Goal: Information Seeking & Learning: Check status

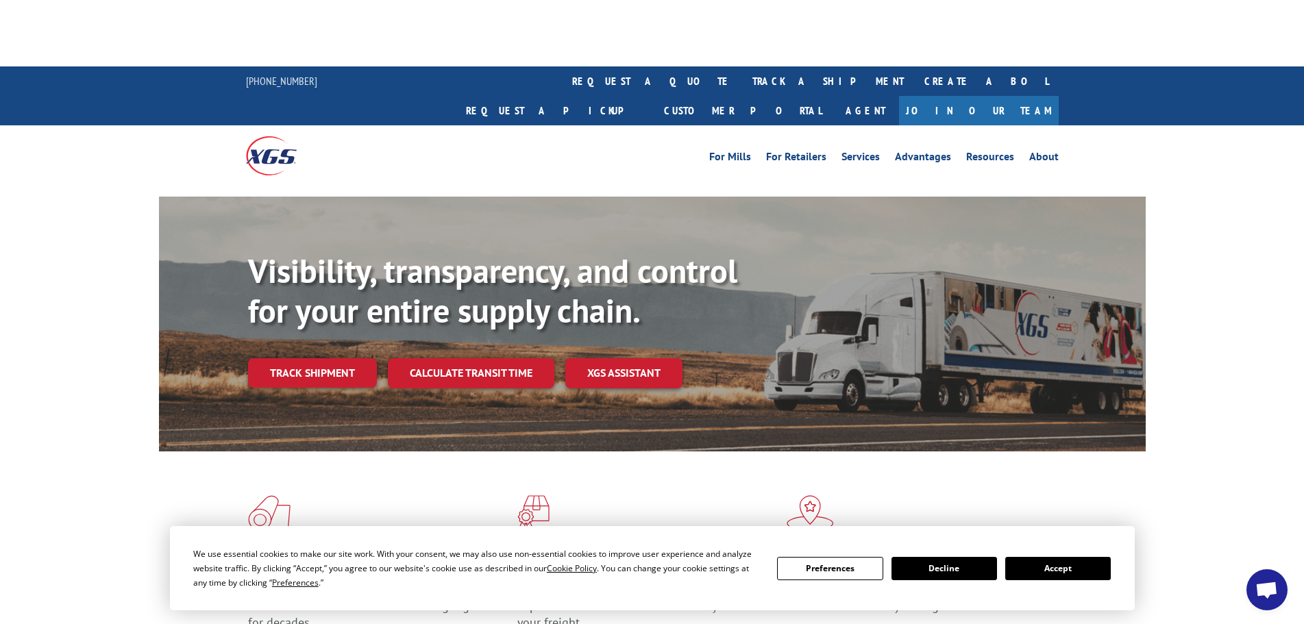
scroll to position [137, 0]
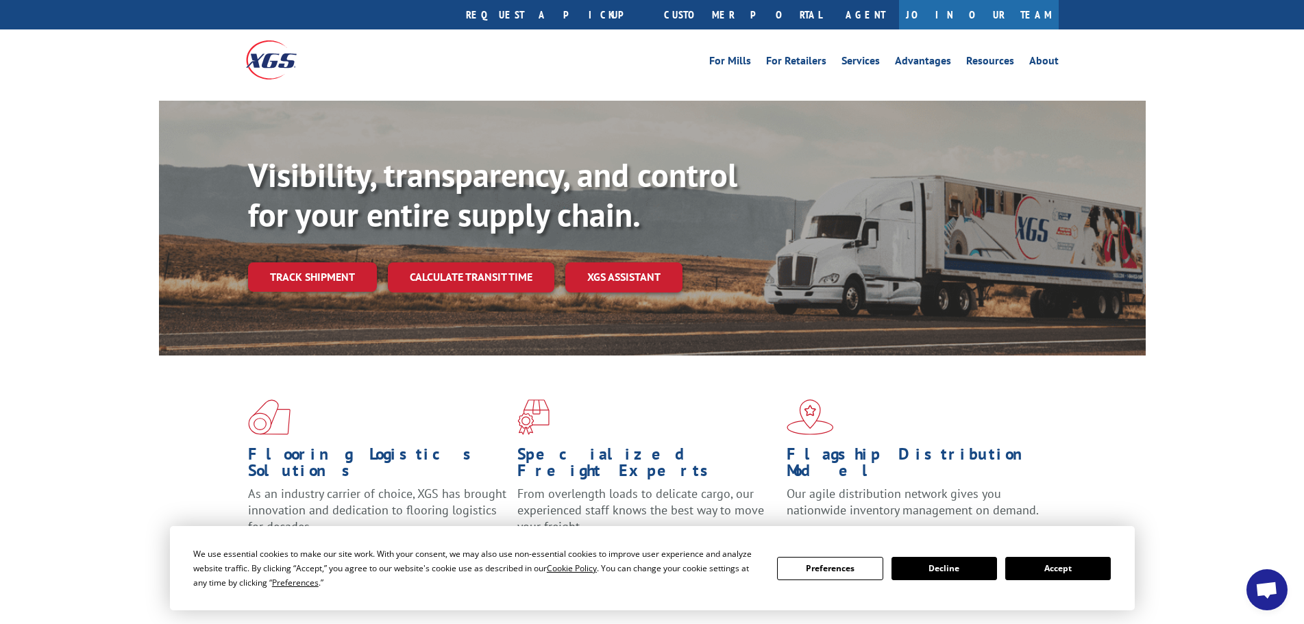
click at [1063, 562] on button "Accept" at bounding box center [1058, 568] width 106 height 23
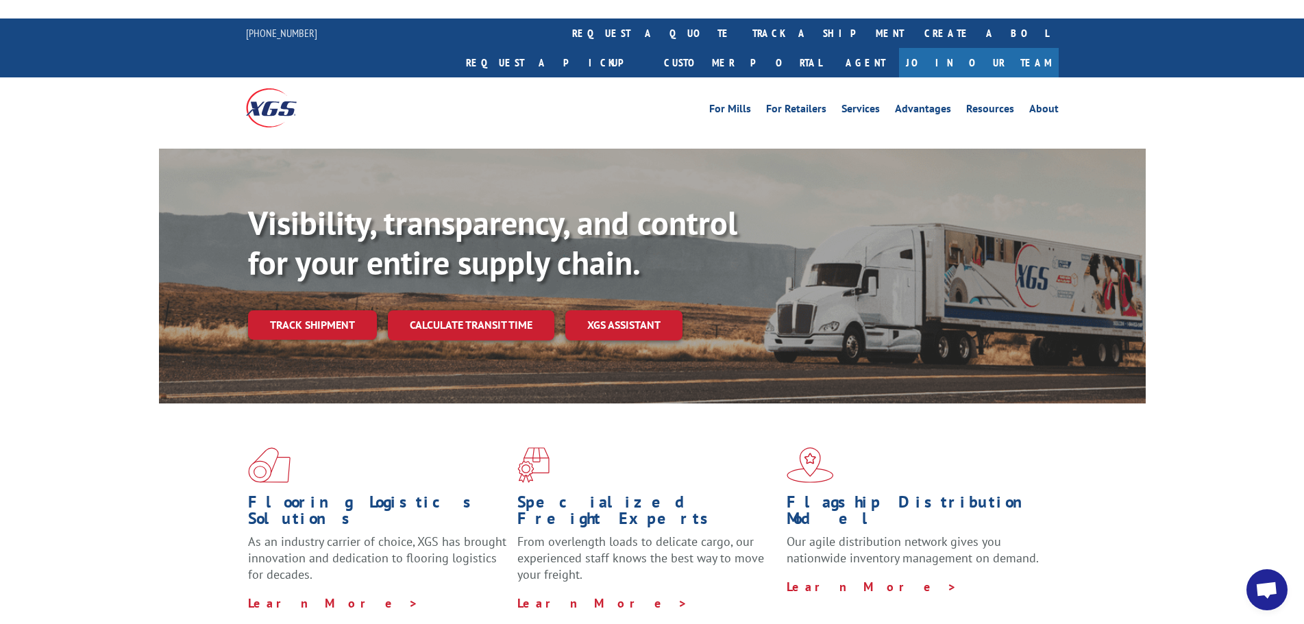
scroll to position [0, 0]
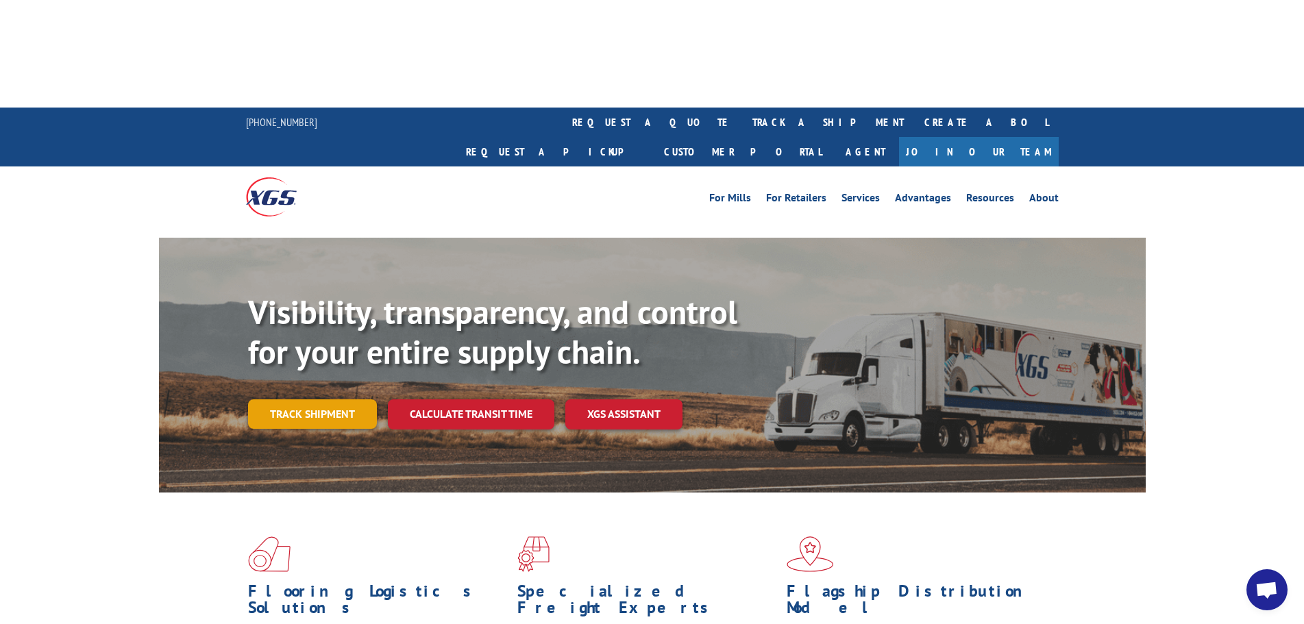
click at [325, 399] on link "Track shipment" at bounding box center [312, 413] width 129 height 29
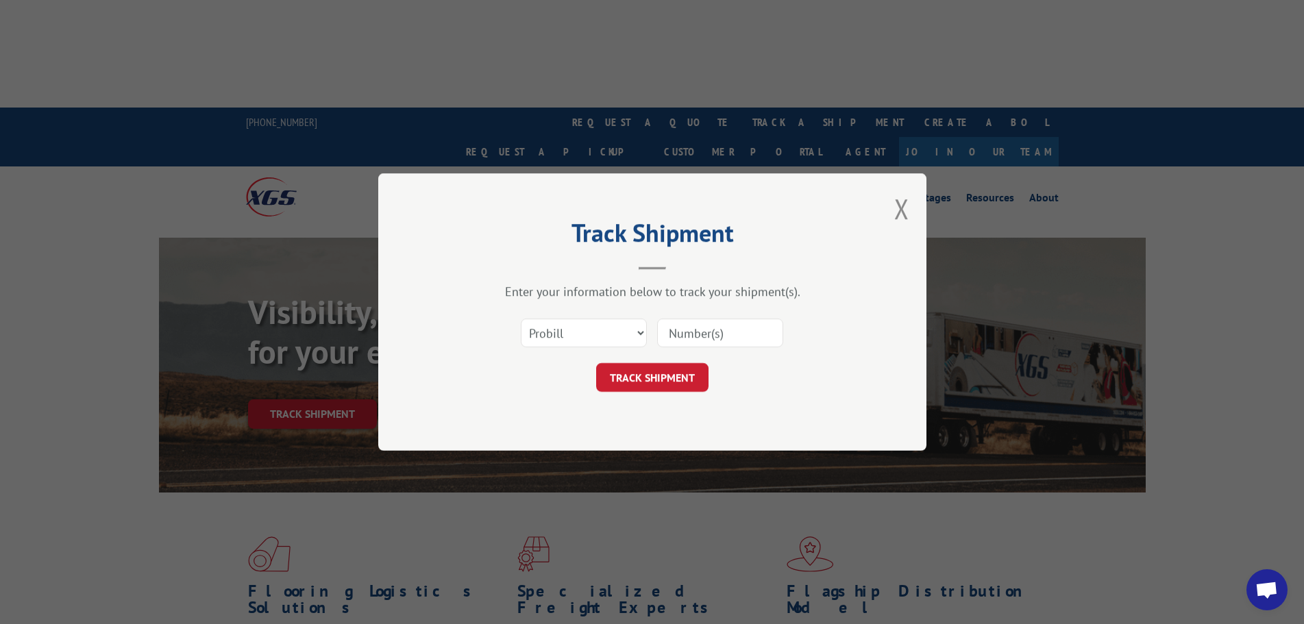
click at [693, 331] on input at bounding box center [720, 333] width 126 height 29
paste input "191850"
type input "191850"
drag, startPoint x: 649, startPoint y: 387, endPoint x: 639, endPoint y: 374, distance: 16.2
click at [650, 386] on button "TRACK SHIPMENT" at bounding box center [652, 377] width 112 height 29
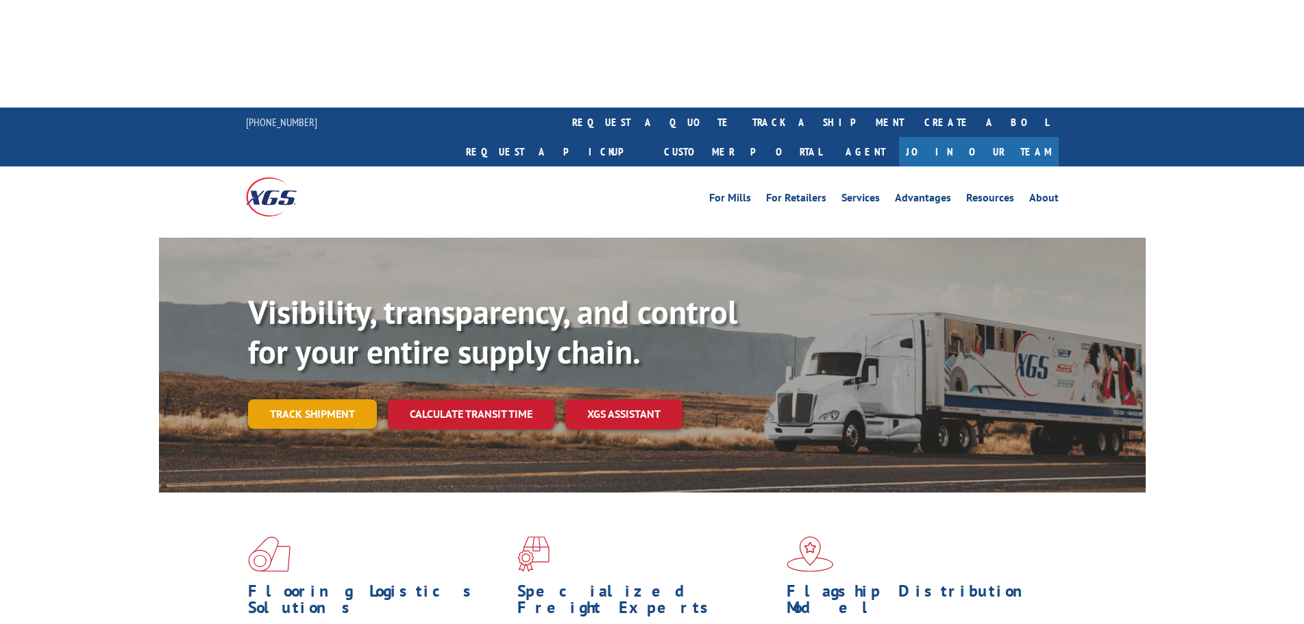
click at [308, 399] on link "Track shipment" at bounding box center [312, 413] width 129 height 29
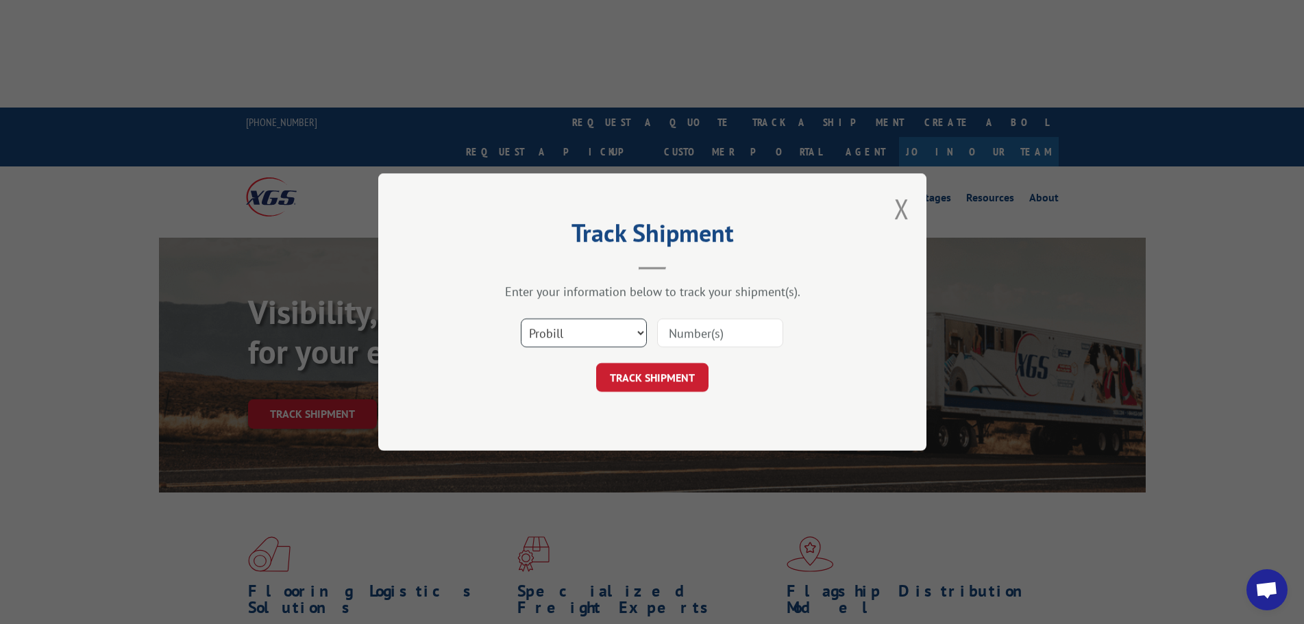
click at [608, 347] on select "Select category... Probill BOL PO" at bounding box center [584, 333] width 126 height 29
select select "bol"
click at [521, 319] on select "Select category... Probill BOL PO" at bounding box center [584, 333] width 126 height 29
click at [708, 337] on input at bounding box center [720, 333] width 126 height 29
paste input "191850"
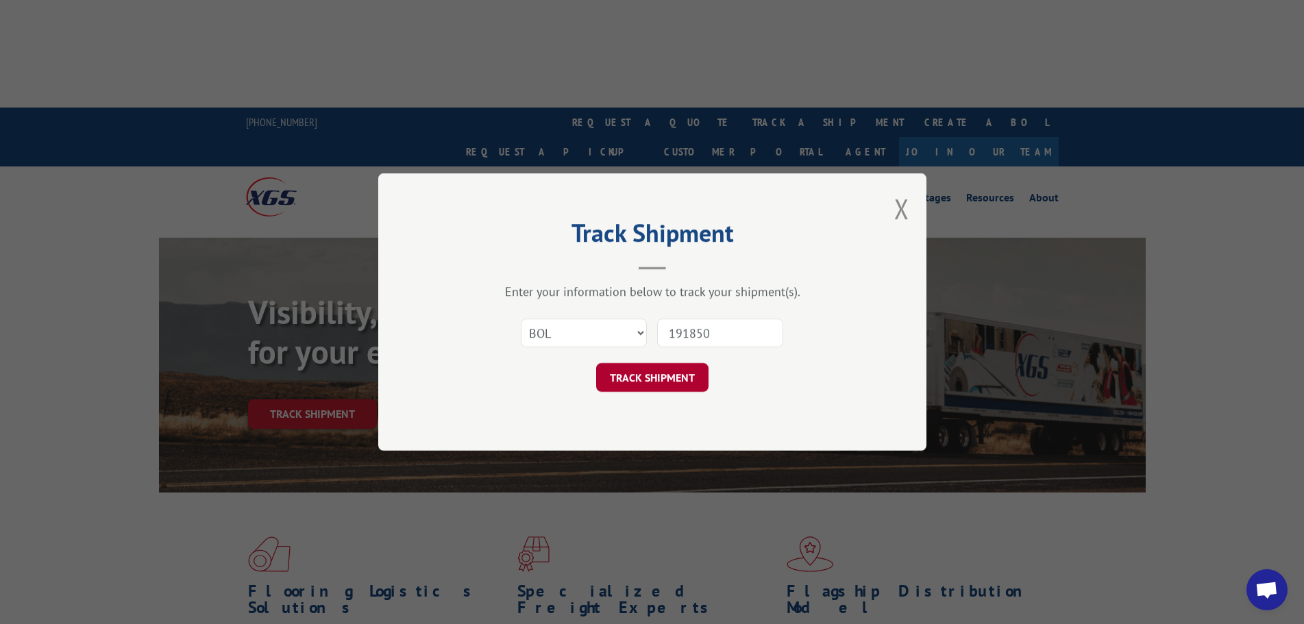
type input "191850"
click at [671, 384] on button "TRACK SHIPMENT" at bounding box center [652, 377] width 112 height 29
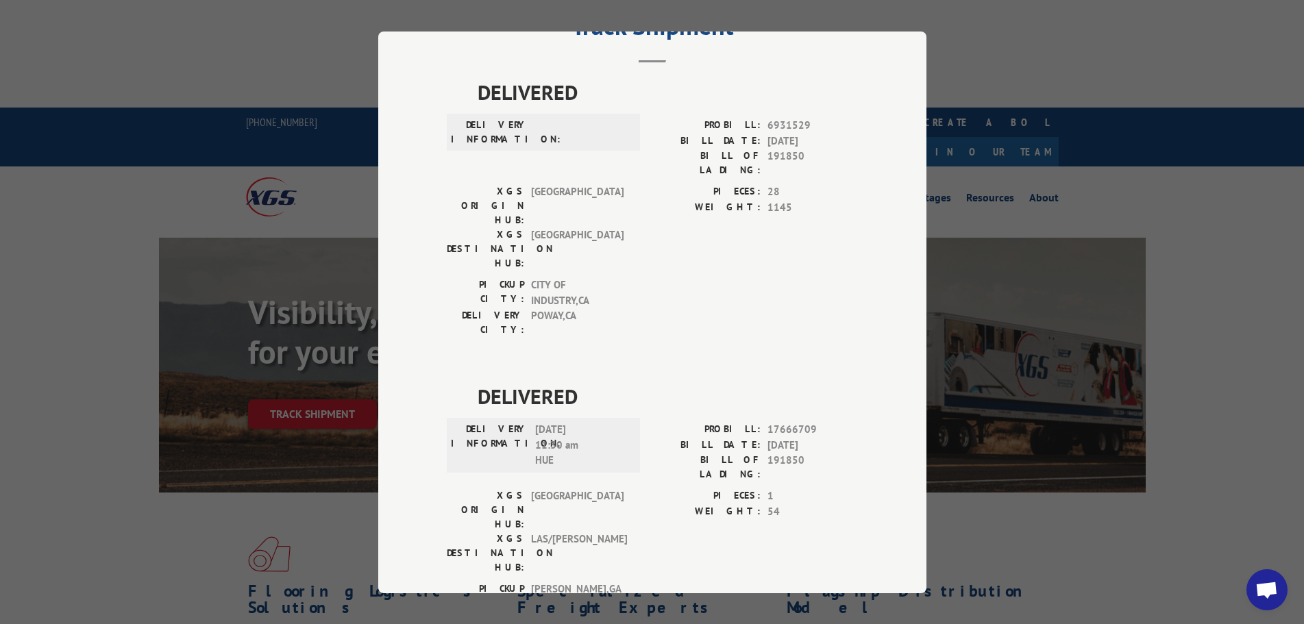
scroll to position [67, 0]
